Goal: Find contact information: Find contact information

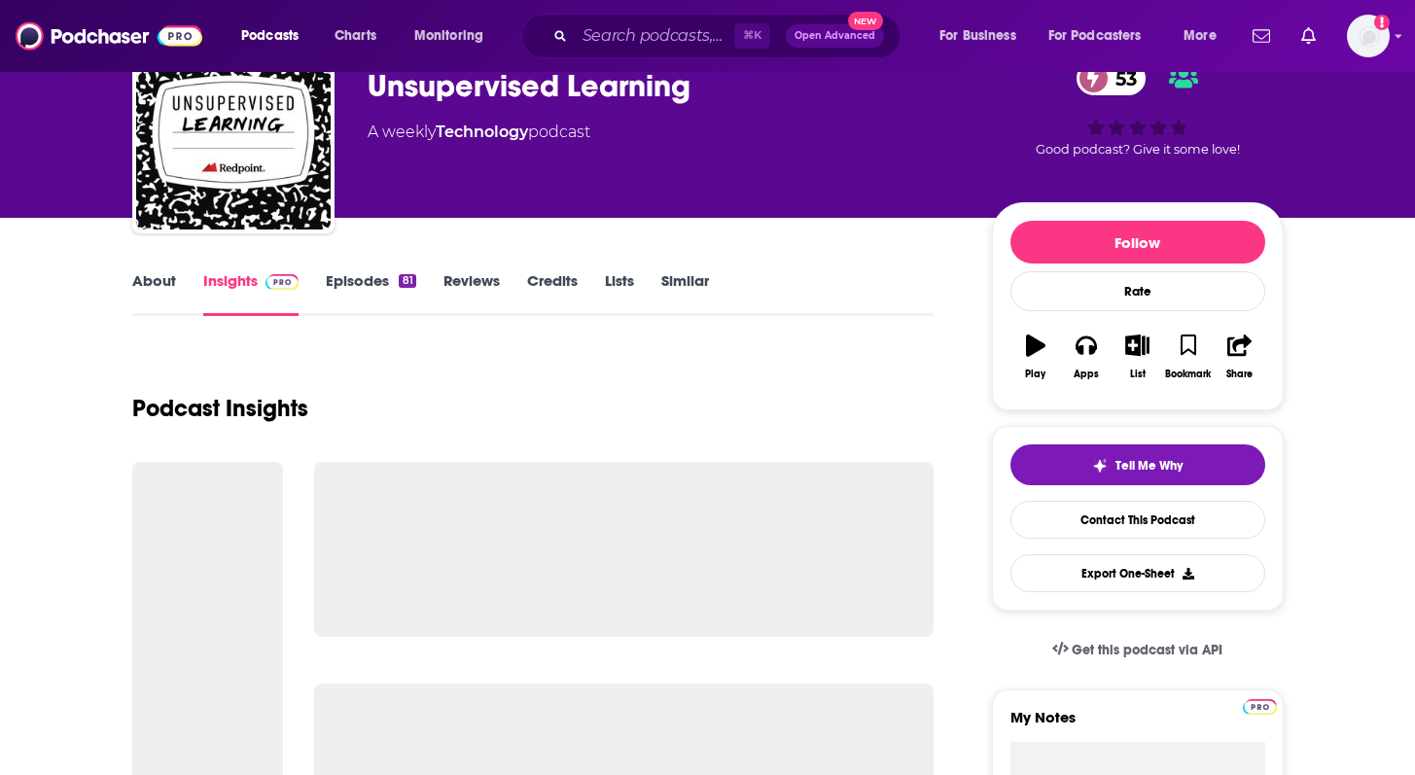
scroll to position [103, 0]
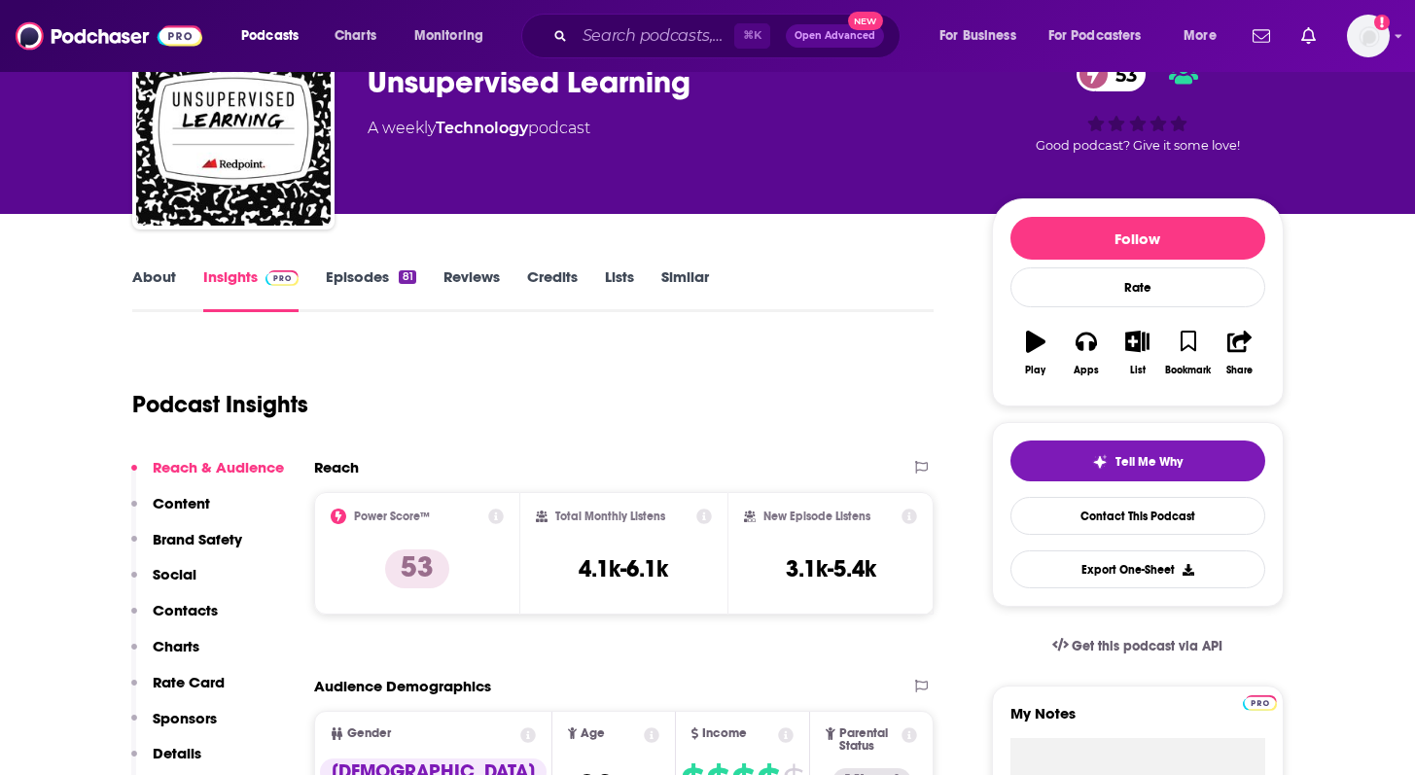
click at [156, 279] on link "About" at bounding box center [154, 290] width 44 height 45
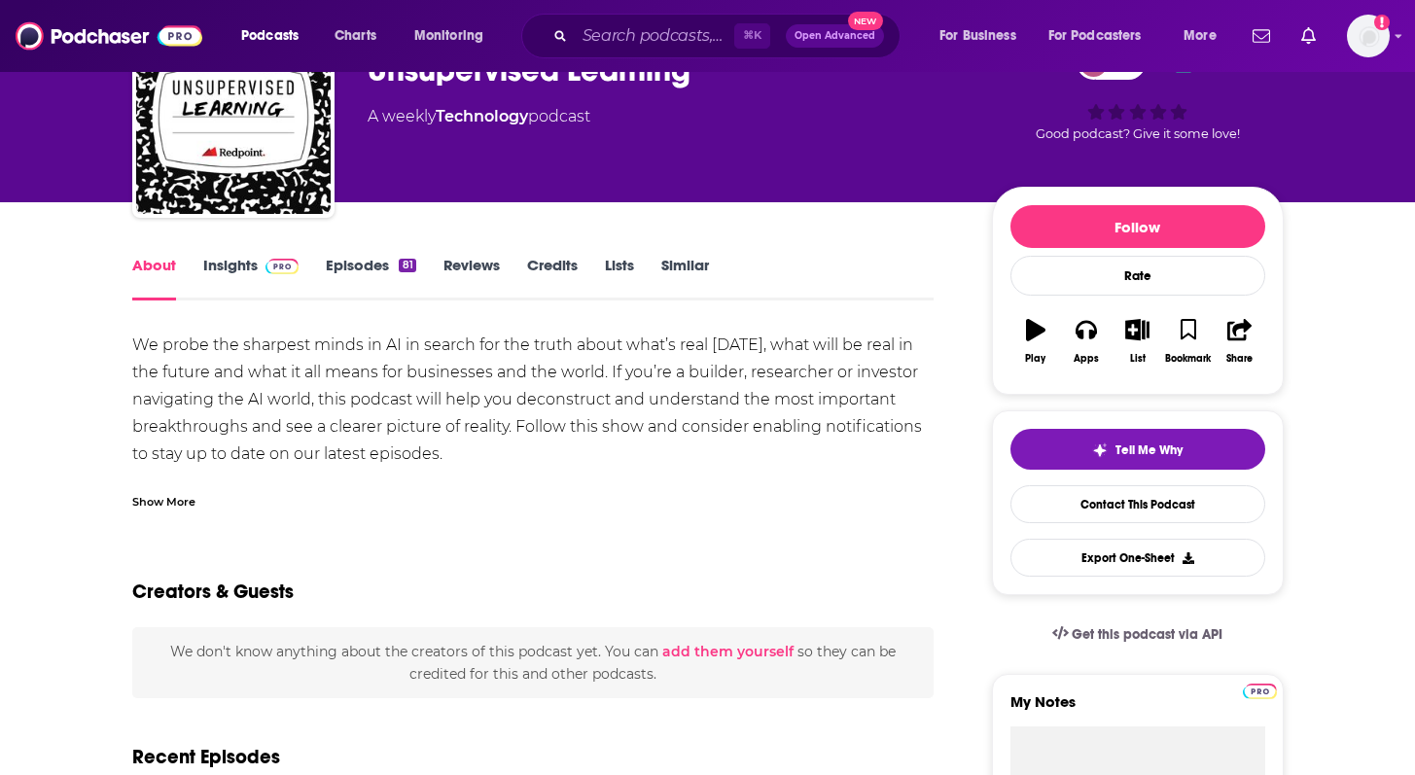
scroll to position [116, 0]
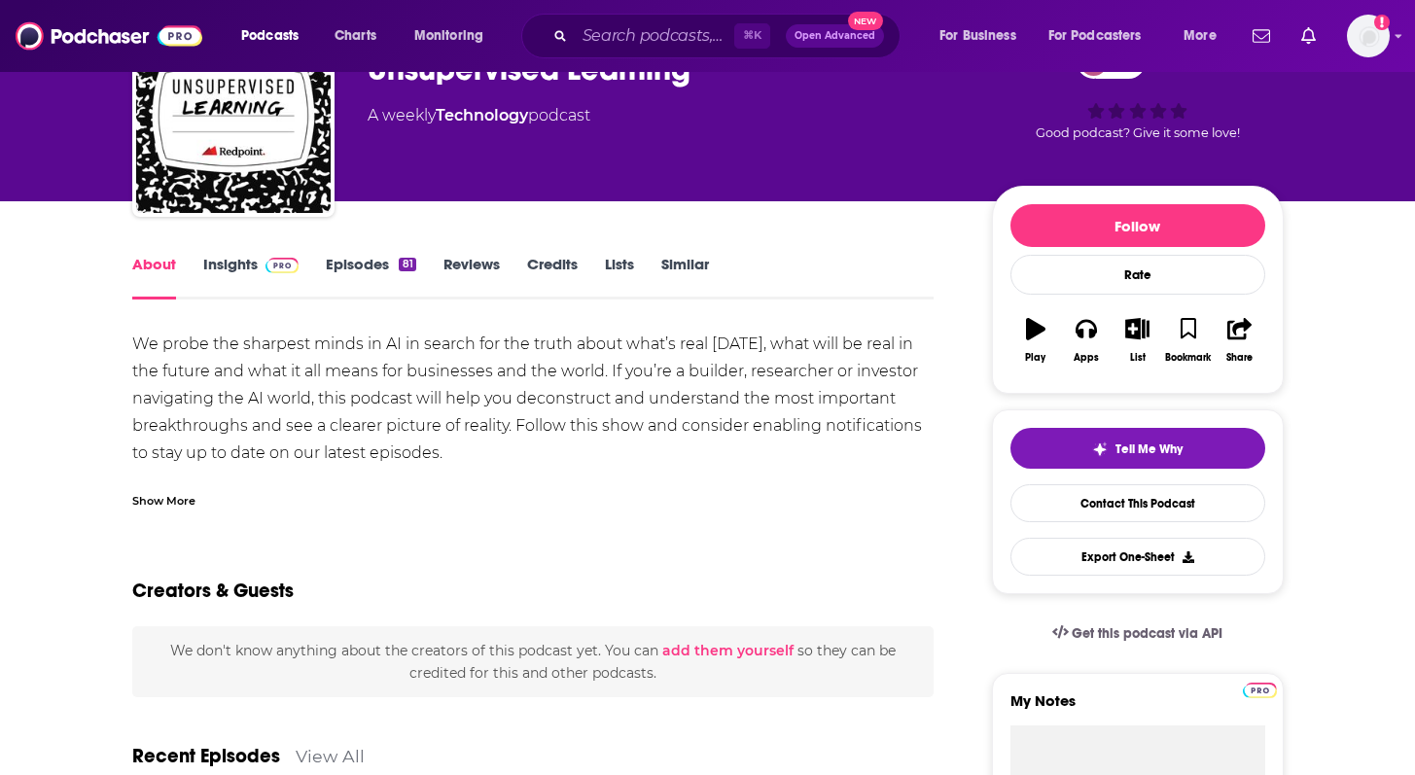
click at [388, 280] on link "Episodes 81" at bounding box center [370, 277] width 89 height 45
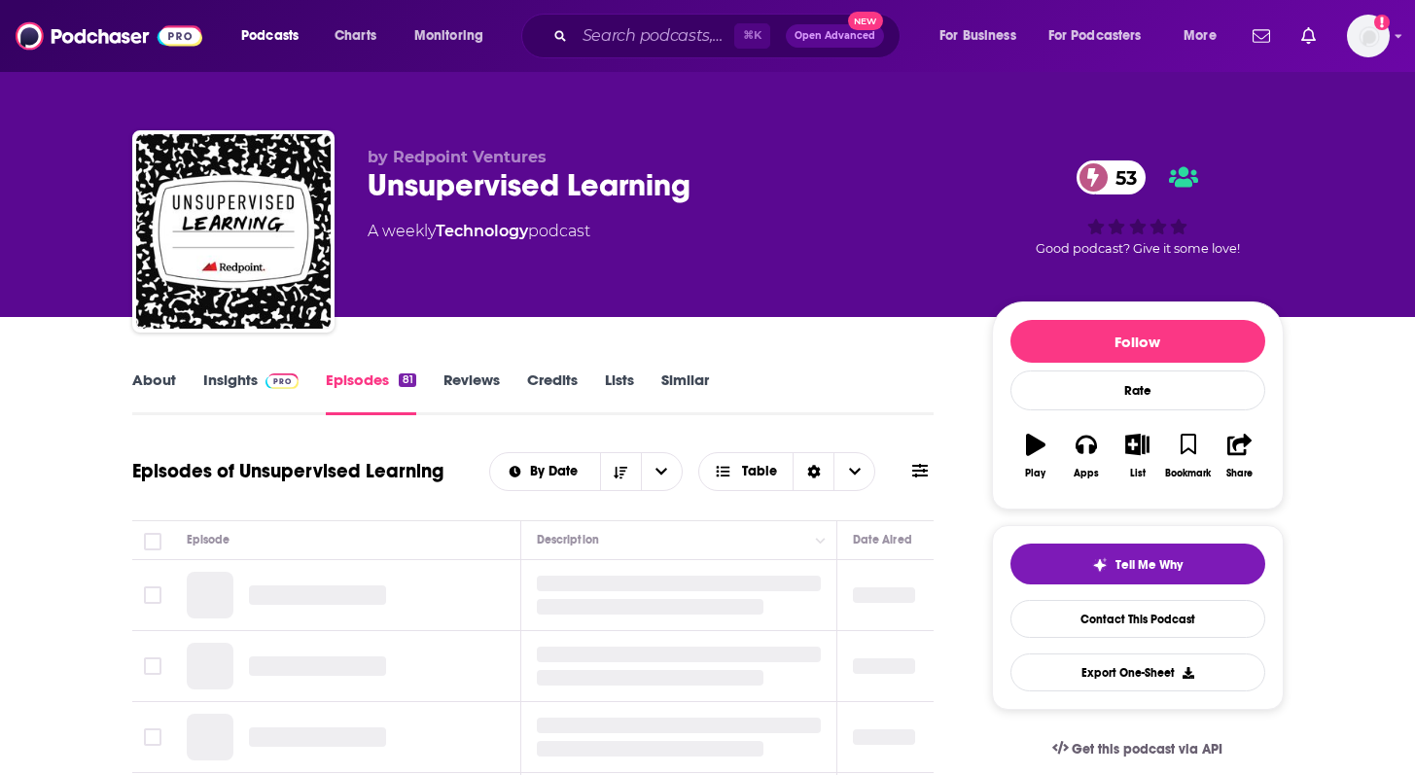
scroll to position [365, 0]
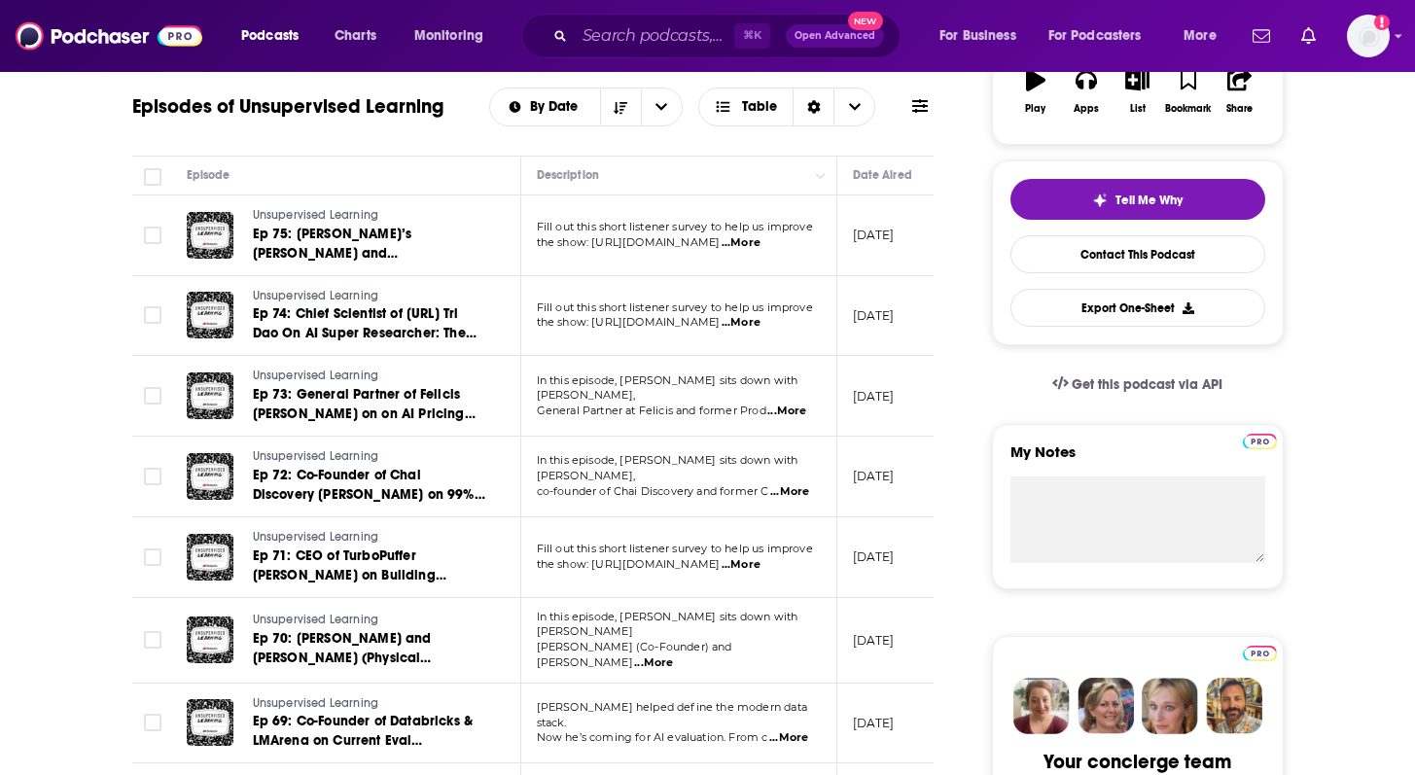
click at [761, 242] on span "...More" at bounding box center [741, 243] width 39 height 16
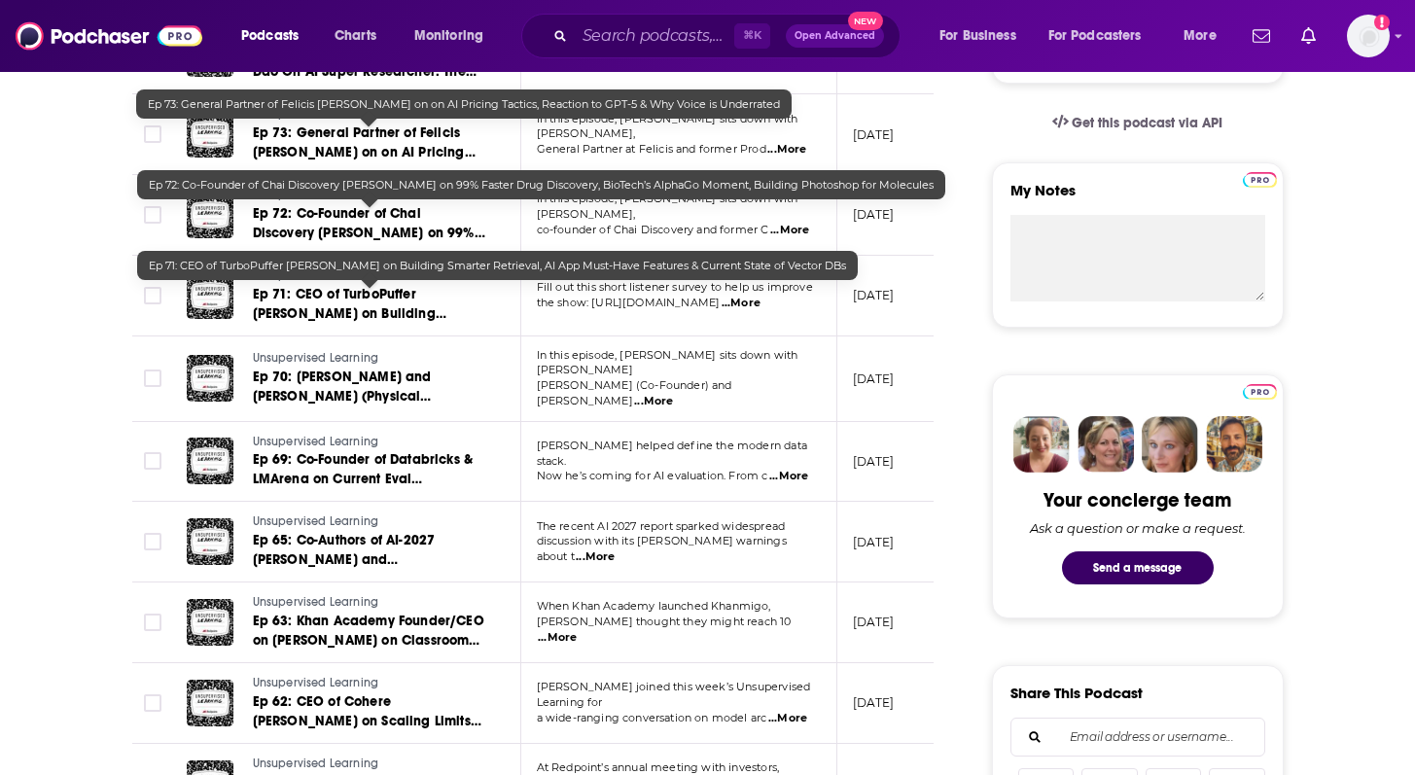
scroll to position [342, 0]
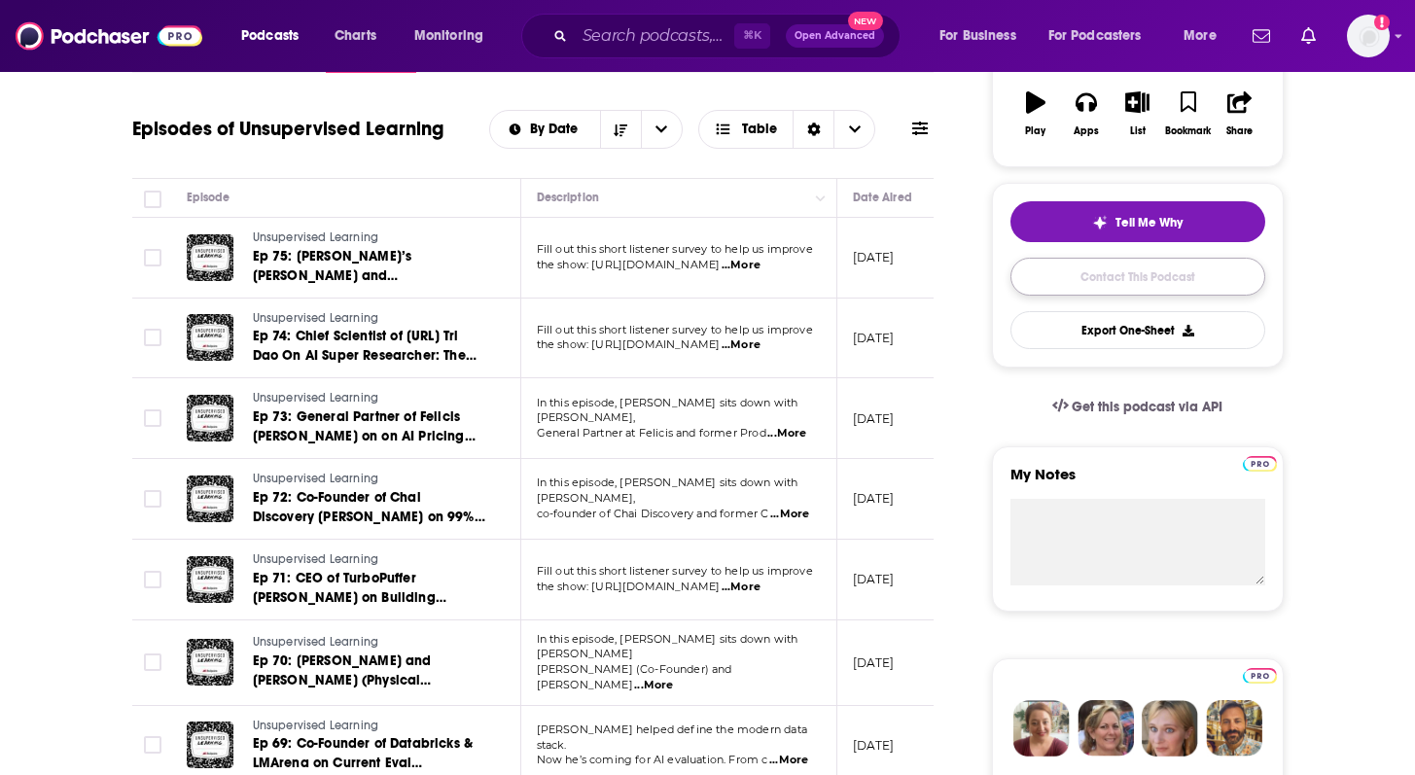
click at [1075, 279] on link "Contact This Podcast" at bounding box center [1138, 277] width 255 height 38
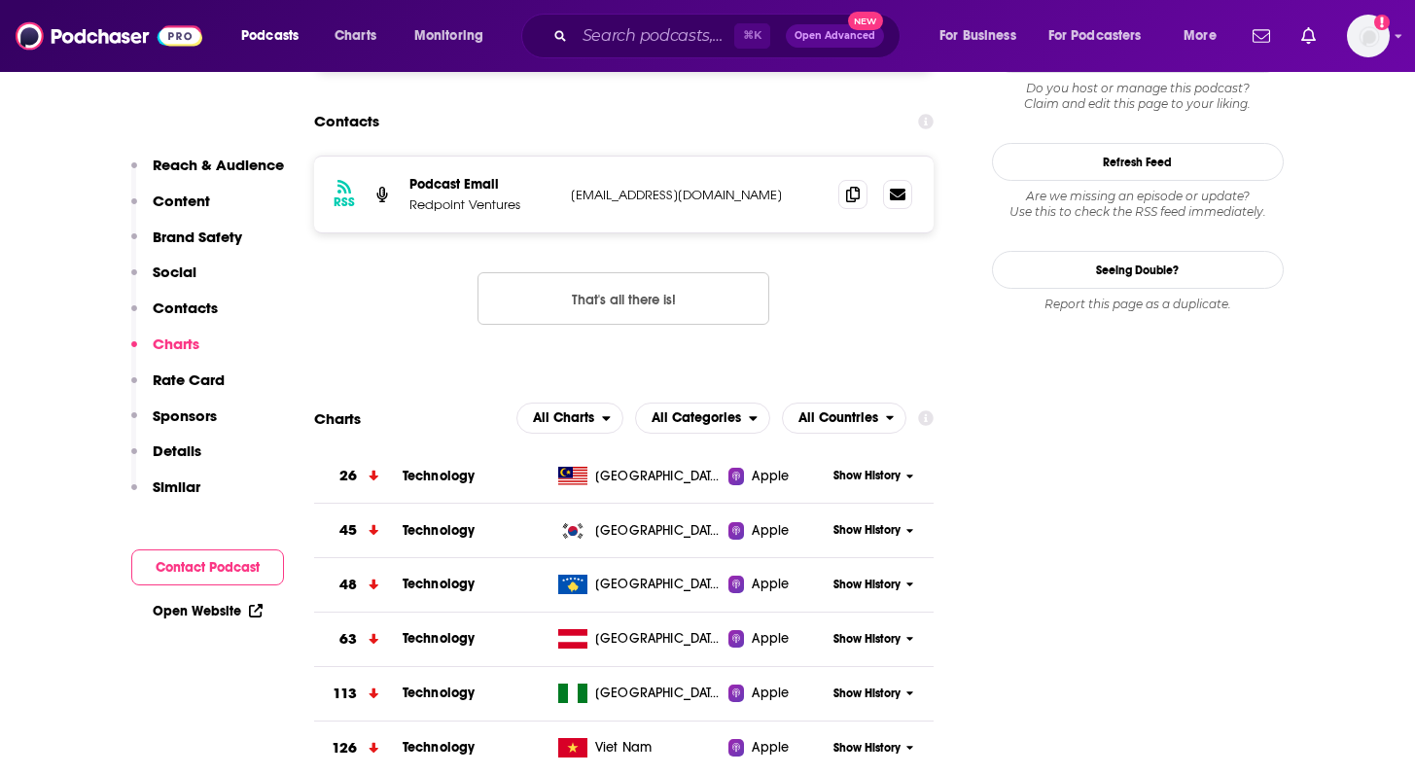
scroll to position [1916, 0]
